Goal: Transaction & Acquisition: Subscribe to service/newsletter

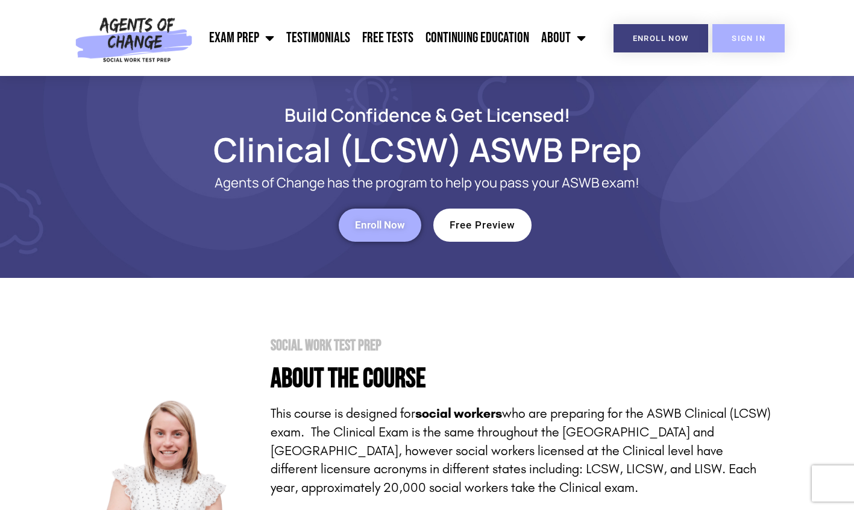
click at [760, 40] on span "SIGN IN" at bounding box center [748, 38] width 34 height 8
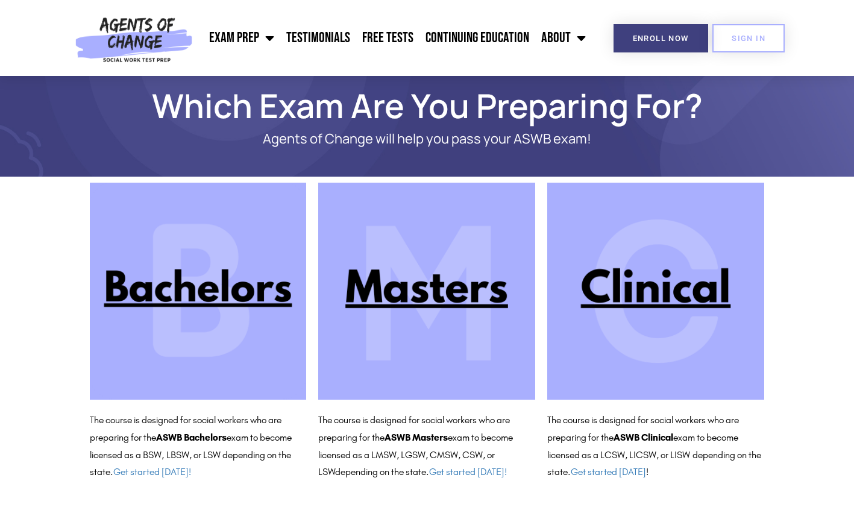
scroll to position [22, 0]
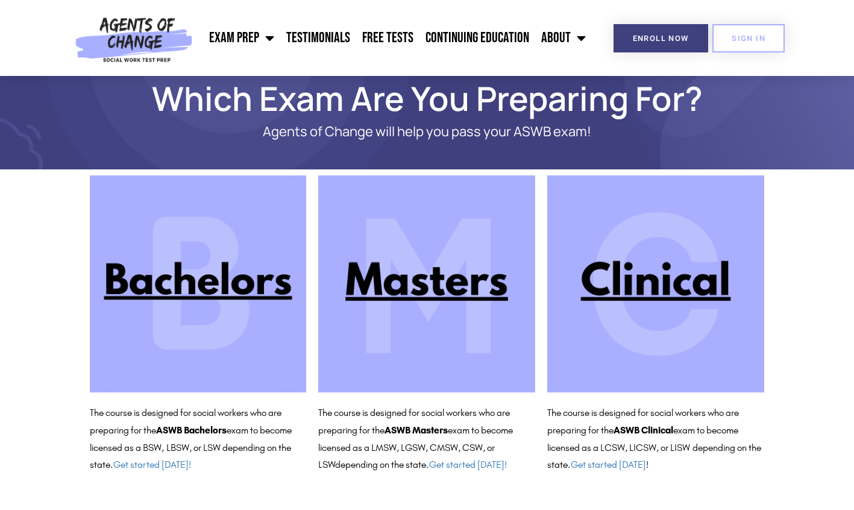
click at [673, 274] on img at bounding box center [655, 283] width 217 height 217
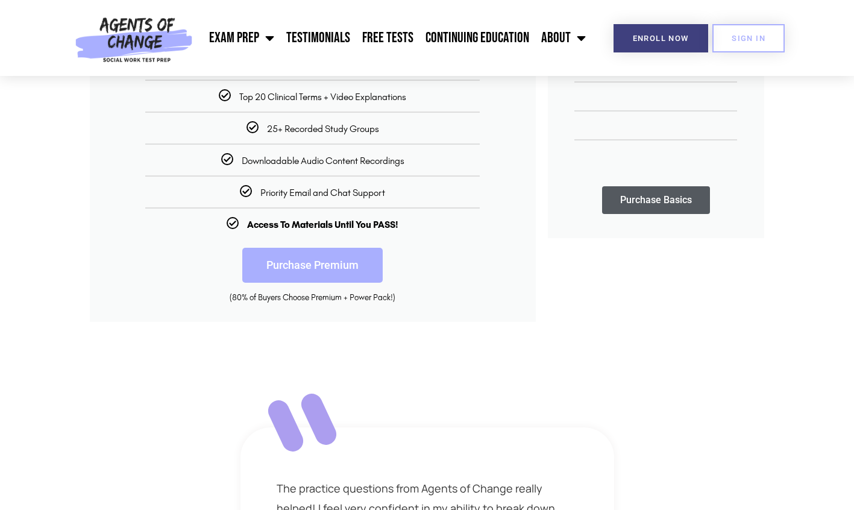
scroll to position [422, 0]
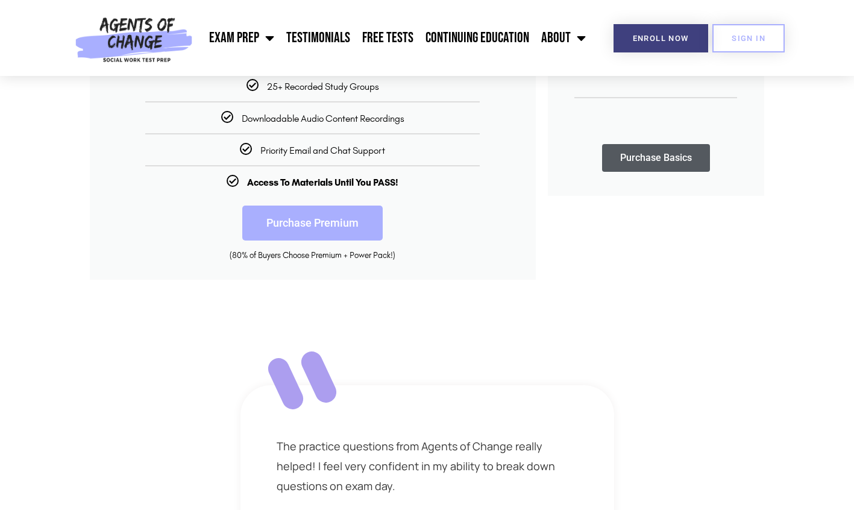
click at [334, 227] on link "Purchase Premium" at bounding box center [312, 222] width 140 height 35
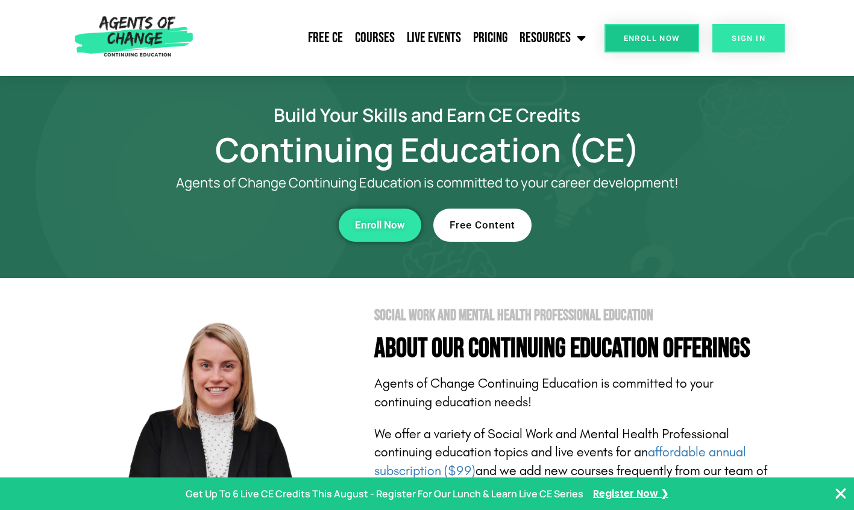
click at [734, 36] on span "SIGN IN" at bounding box center [748, 38] width 34 height 8
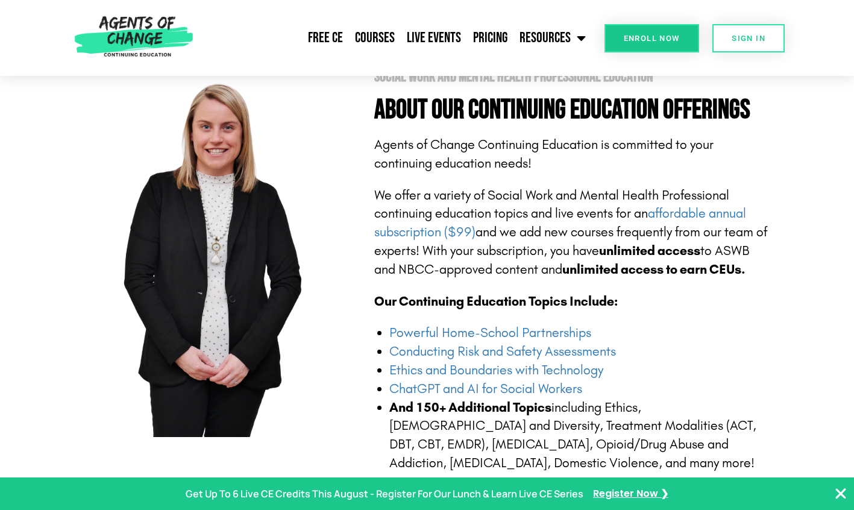
scroll to position [482, 0]
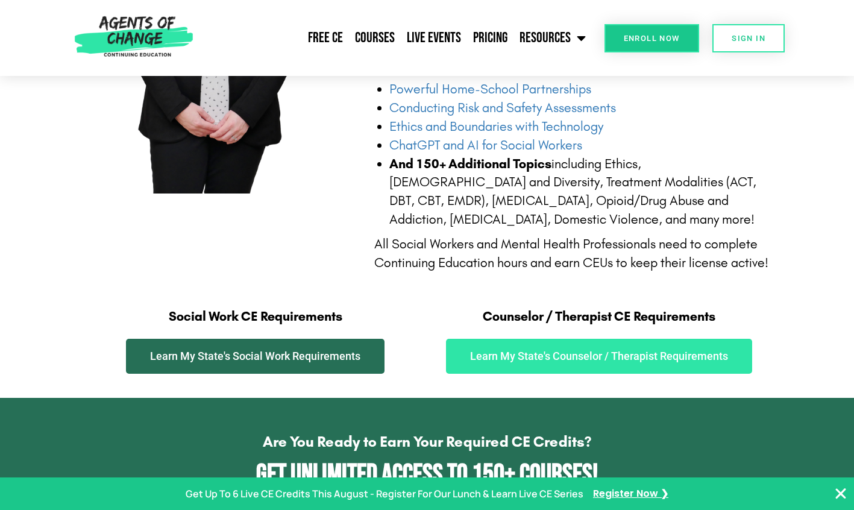
click at [359, 360] on span "Learn My State's Social Work Requirements" at bounding box center [255, 356] width 210 height 11
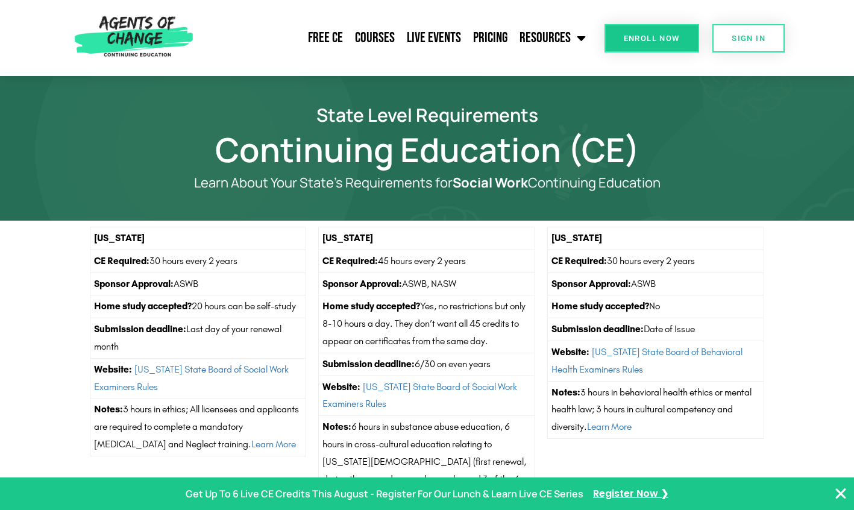
click at [652, 40] on span "Enroll Now" at bounding box center [651, 38] width 56 height 8
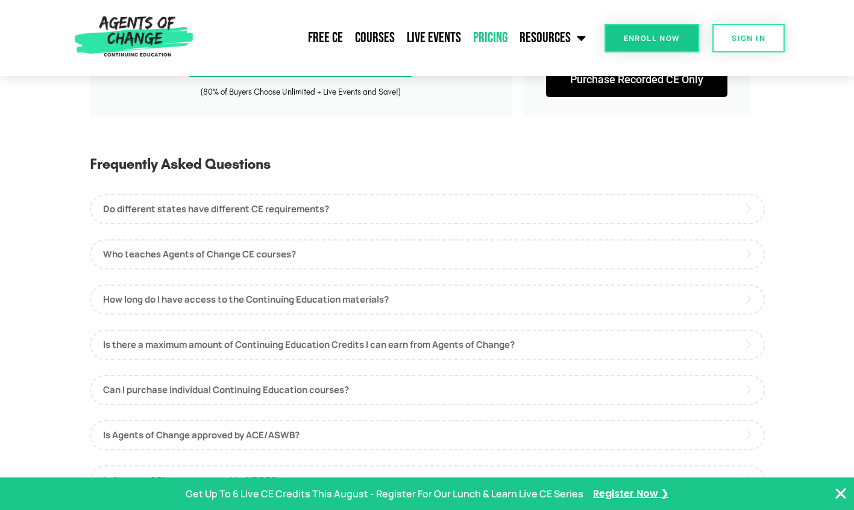
scroll to position [542, 0]
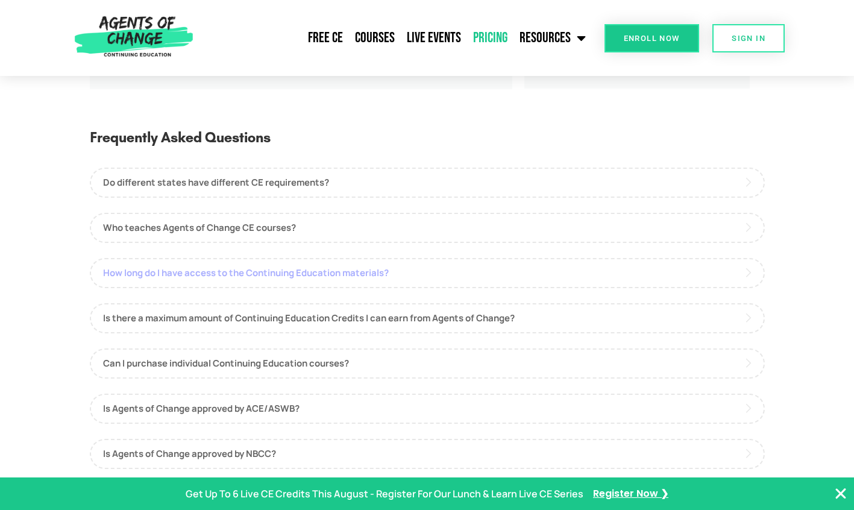
click at [567, 279] on link "How long do I have access to the Continuing Education materials?" at bounding box center [427, 273] width 675 height 30
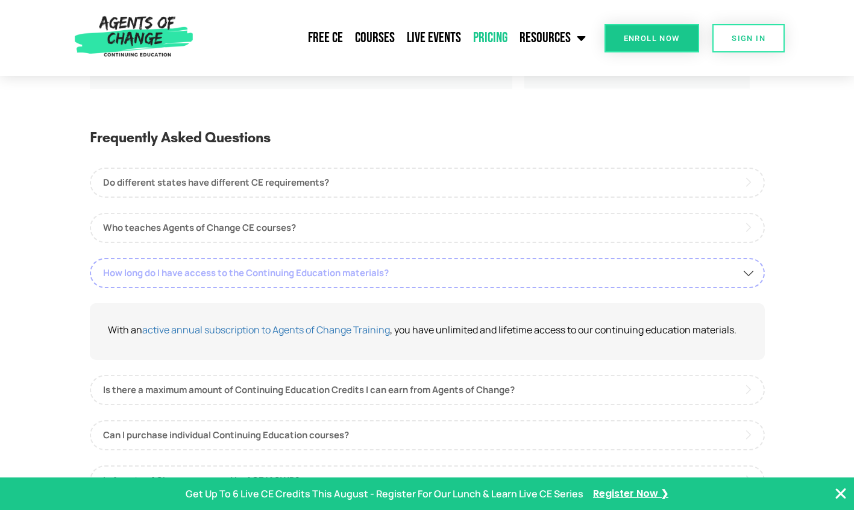
click at [567, 279] on link "How long do I have access to the Continuing Education materials?" at bounding box center [427, 273] width 675 height 30
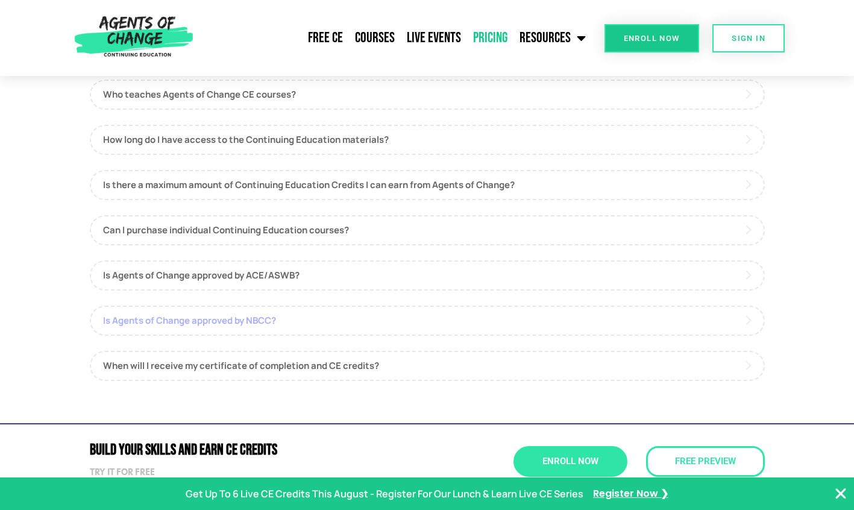
scroll to position [723, 0]
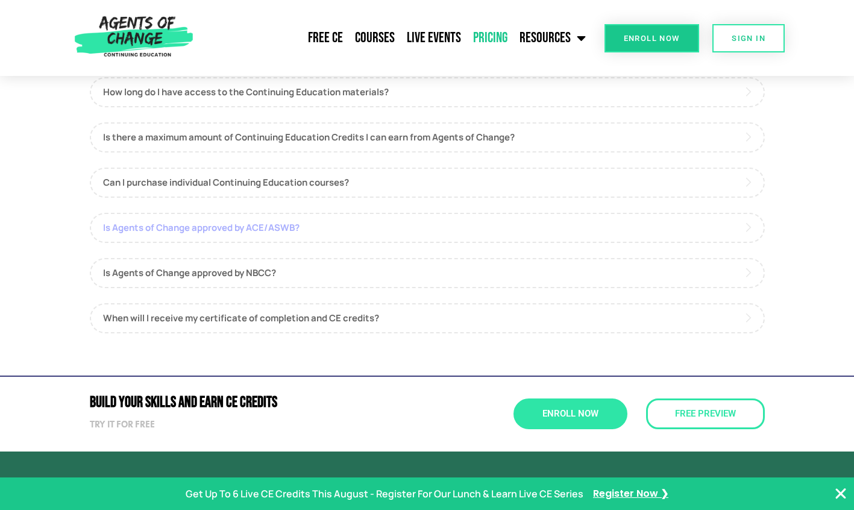
click at [303, 225] on link "Is Agents of Change approved by ACE/ASWB?" at bounding box center [427, 228] width 675 height 30
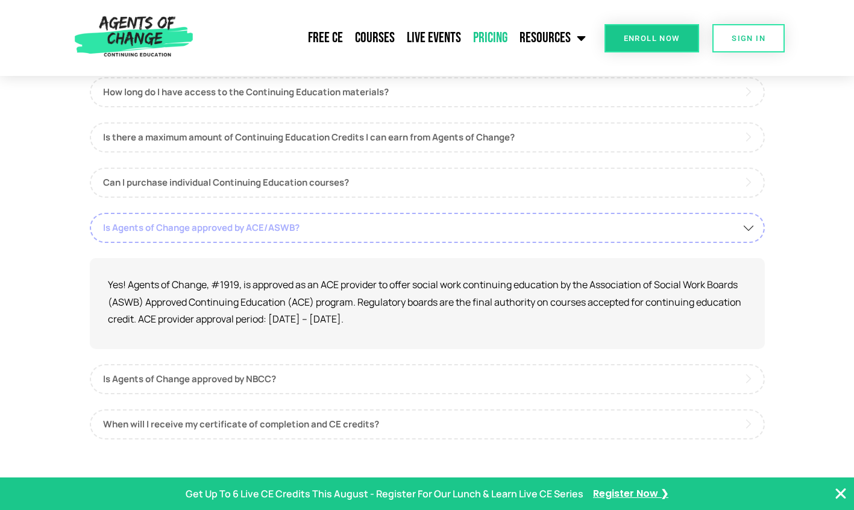
click at [303, 225] on link "Is Agents of Change approved by ACE/ASWB?" at bounding box center [427, 228] width 675 height 30
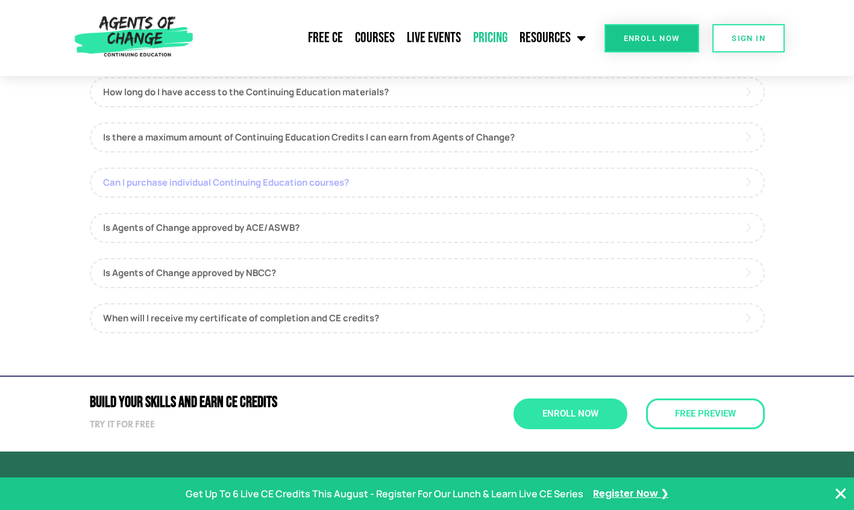
click at [323, 190] on link "Can I purchase individual Continuing Education courses?" at bounding box center [427, 182] width 675 height 30
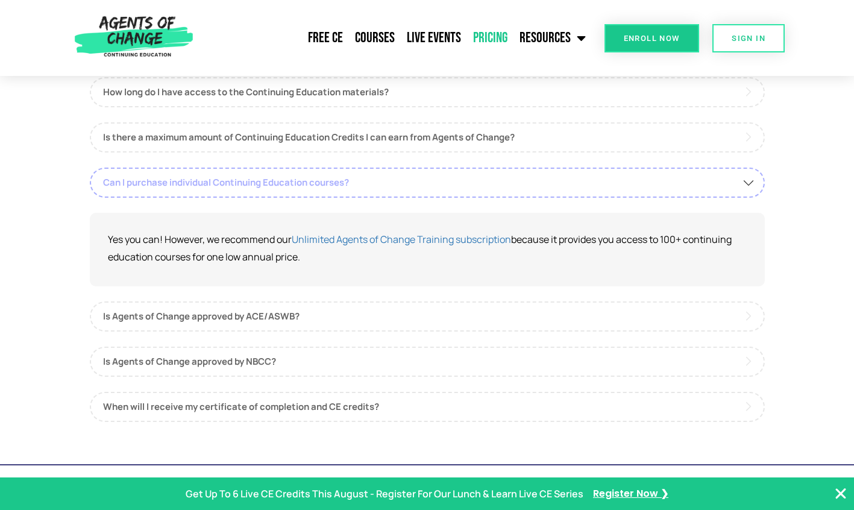
click at [323, 190] on link "Can I purchase individual Continuing Education courses?" at bounding box center [427, 182] width 675 height 30
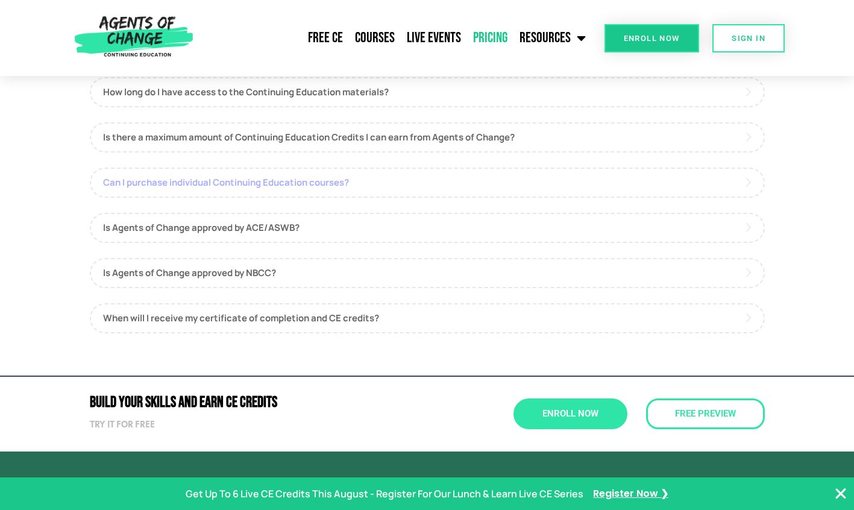
click at [342, 185] on link "Can I purchase individual Continuing Education courses?" at bounding box center [427, 182] width 675 height 30
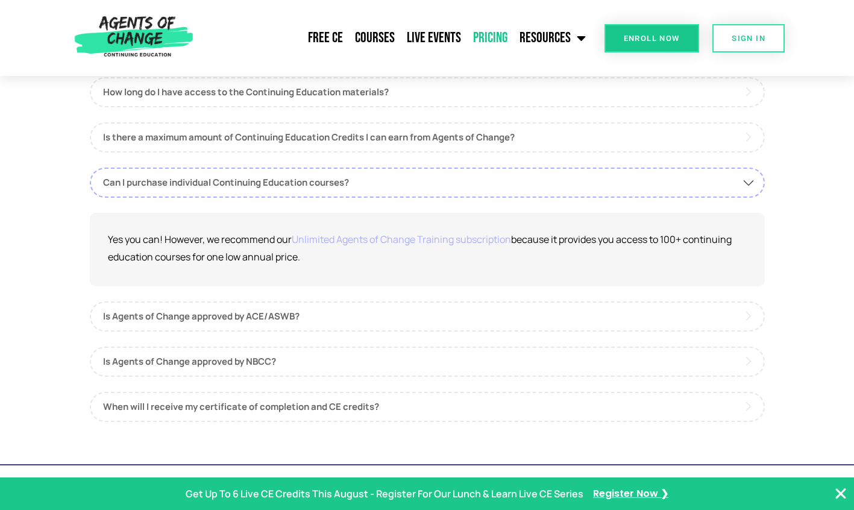
click at [367, 235] on link "Unlimited Agents of Change Training subscription" at bounding box center [401, 239] width 219 height 13
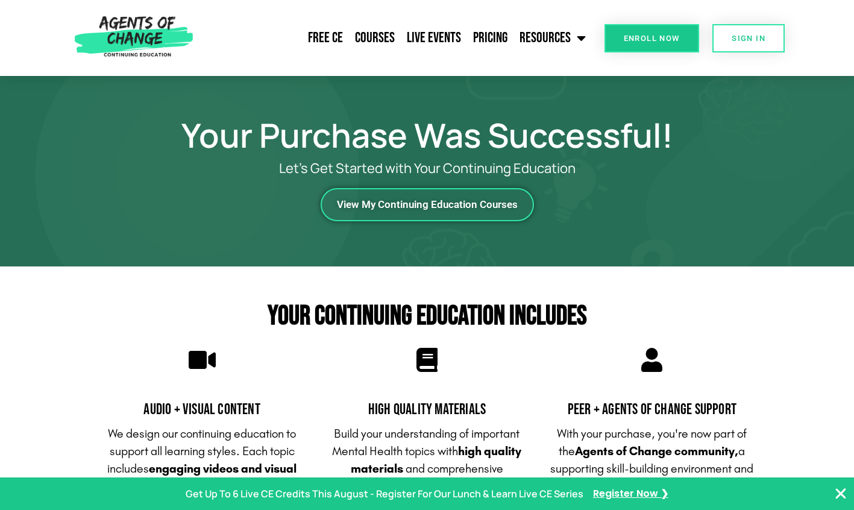
click at [496, 199] on span "View My Continuing Education Courses" at bounding box center [427, 204] width 181 height 10
